Goal: Task Accomplishment & Management: Manage account settings

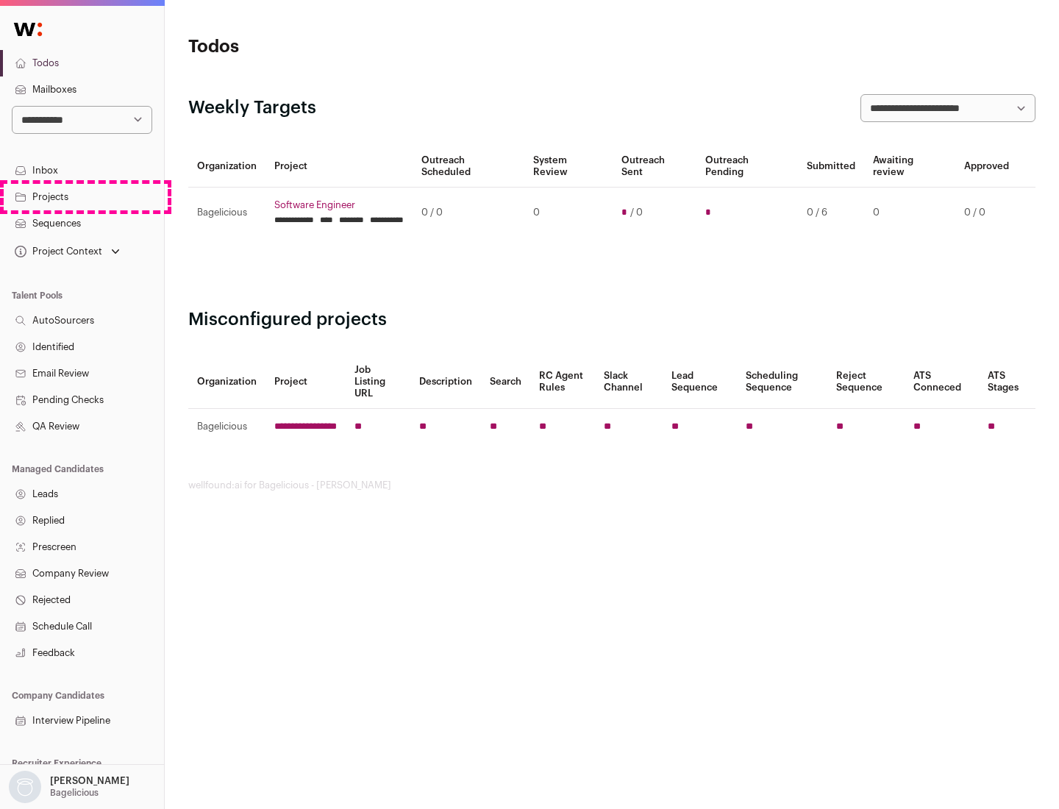
click at [82, 196] on link "Projects" at bounding box center [82, 197] width 164 height 26
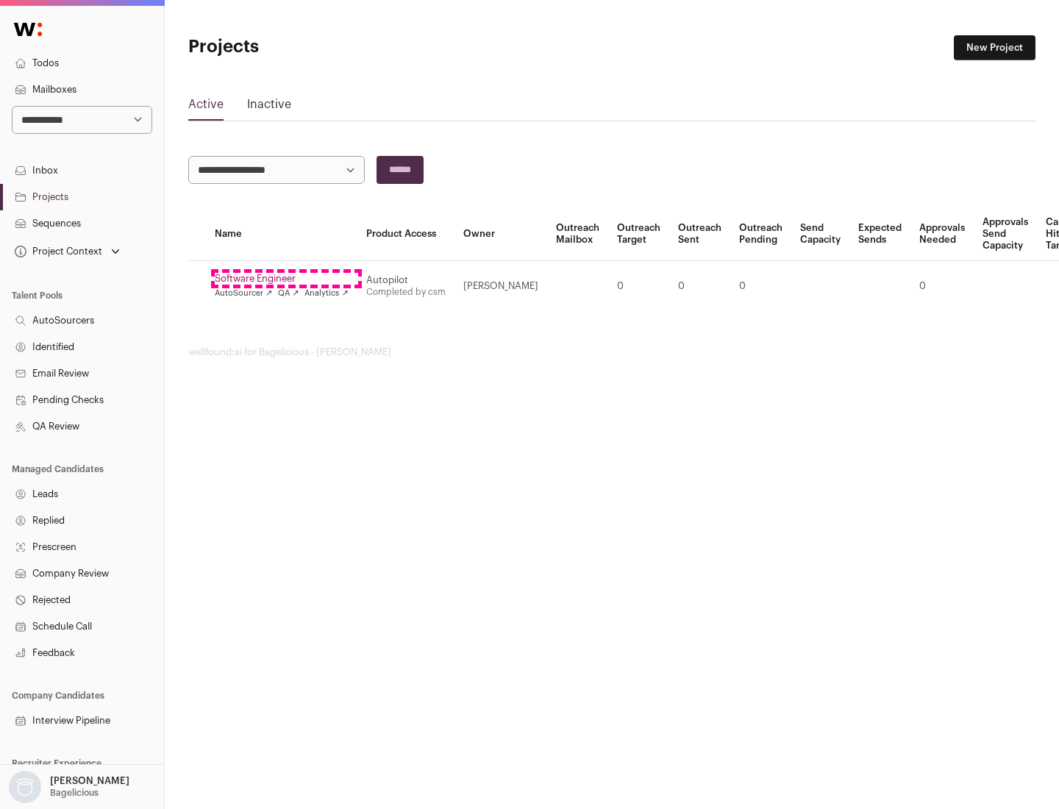
click at [286, 279] on link "Software Engineer" at bounding box center [282, 279] width 134 height 12
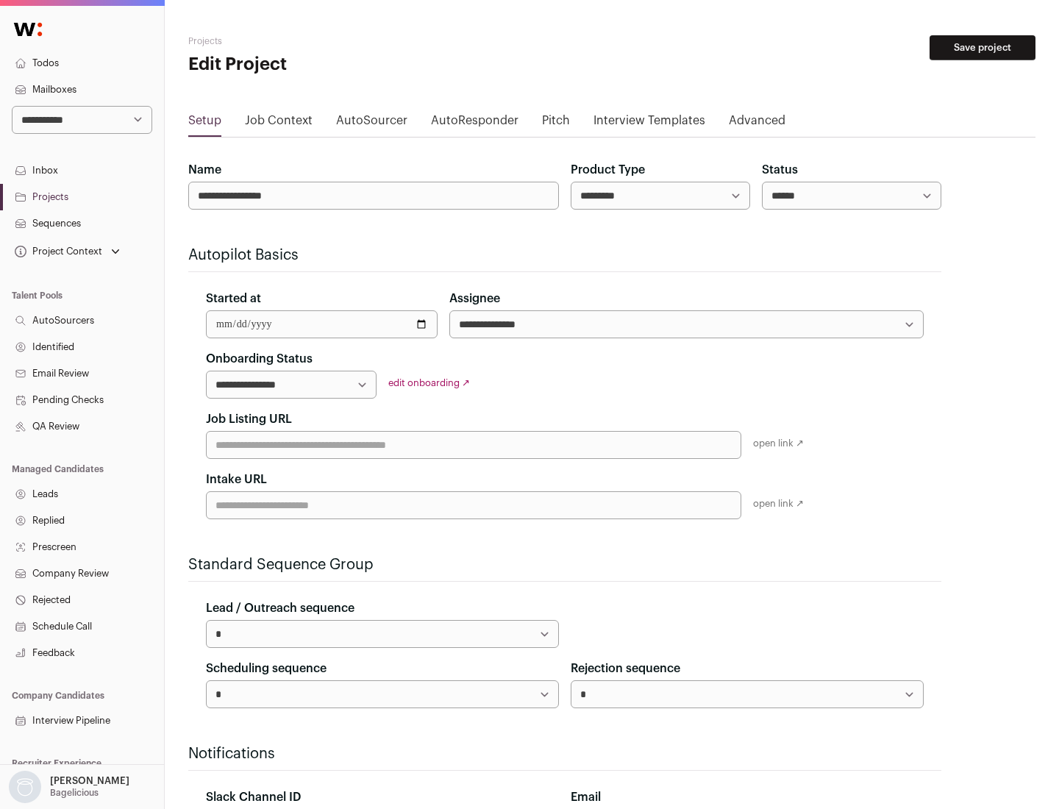
click at [982, 48] on button "Save project" at bounding box center [982, 47] width 106 height 25
